Goal: Information Seeking & Learning: Learn about a topic

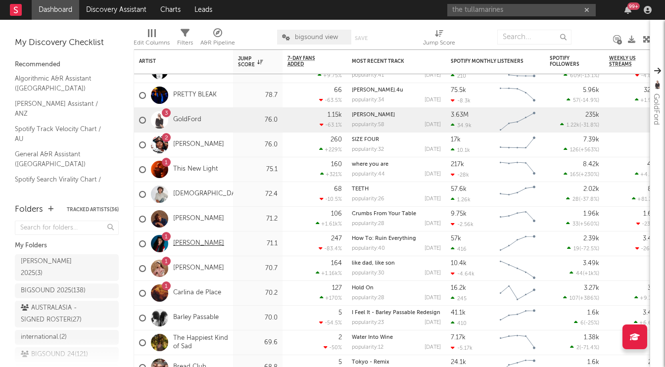
type input "the tullamarines"
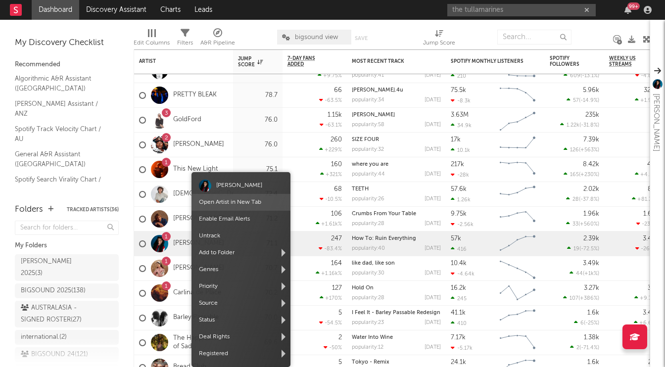
click at [227, 201] on link "Open Artist in New Tab" at bounding box center [230, 202] width 62 height 6
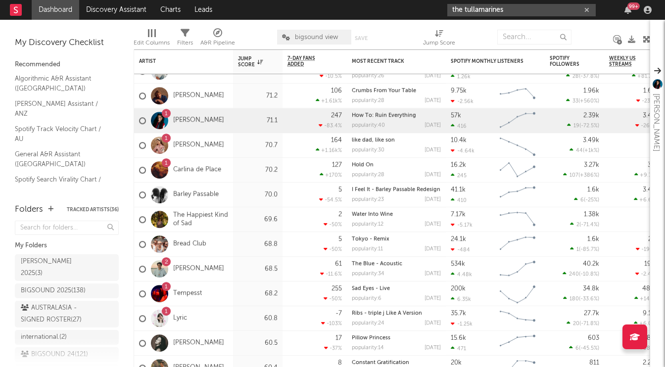
click at [498, 12] on input "the tullamarines" at bounding box center [521, 10] width 148 height 12
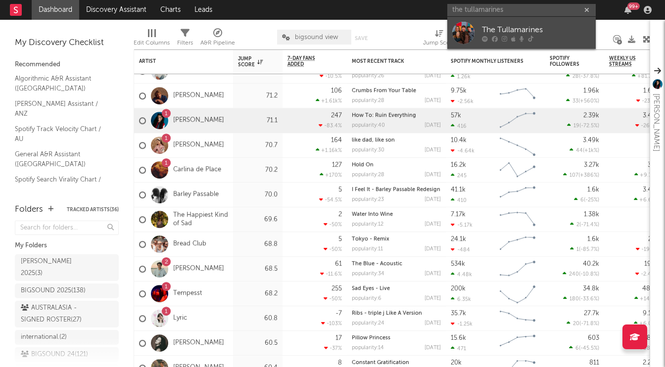
click at [510, 24] on div "The Tullamarines" at bounding box center [536, 30] width 109 height 12
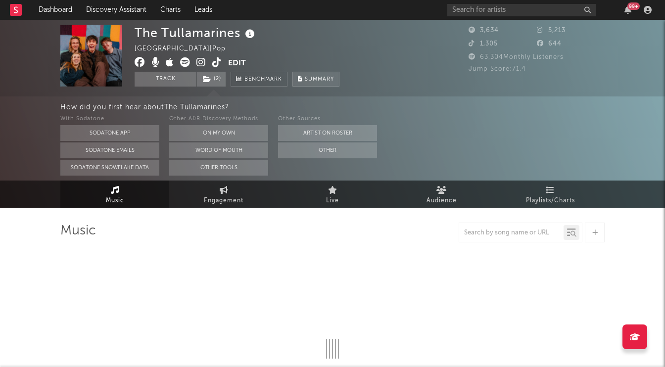
select select "1w"
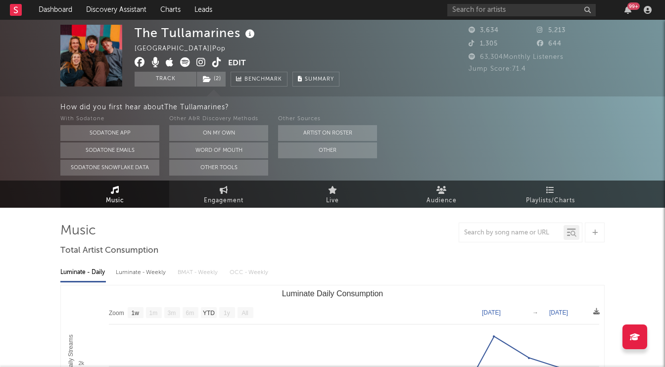
click at [199, 60] on icon at bounding box center [200, 62] width 9 height 10
click at [217, 65] on icon at bounding box center [216, 62] width 9 height 10
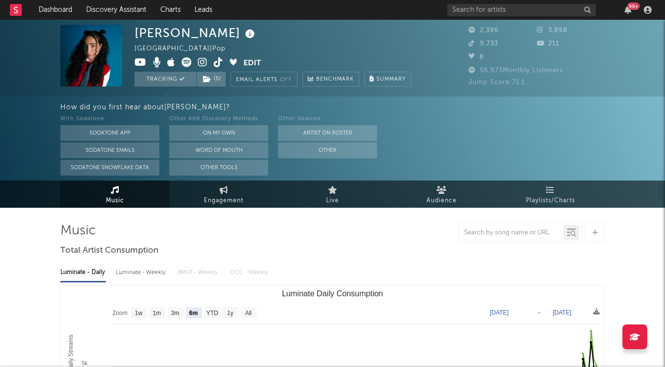
select select "6m"
